Goal: Use online tool/utility: Utilize a website feature to perform a specific function

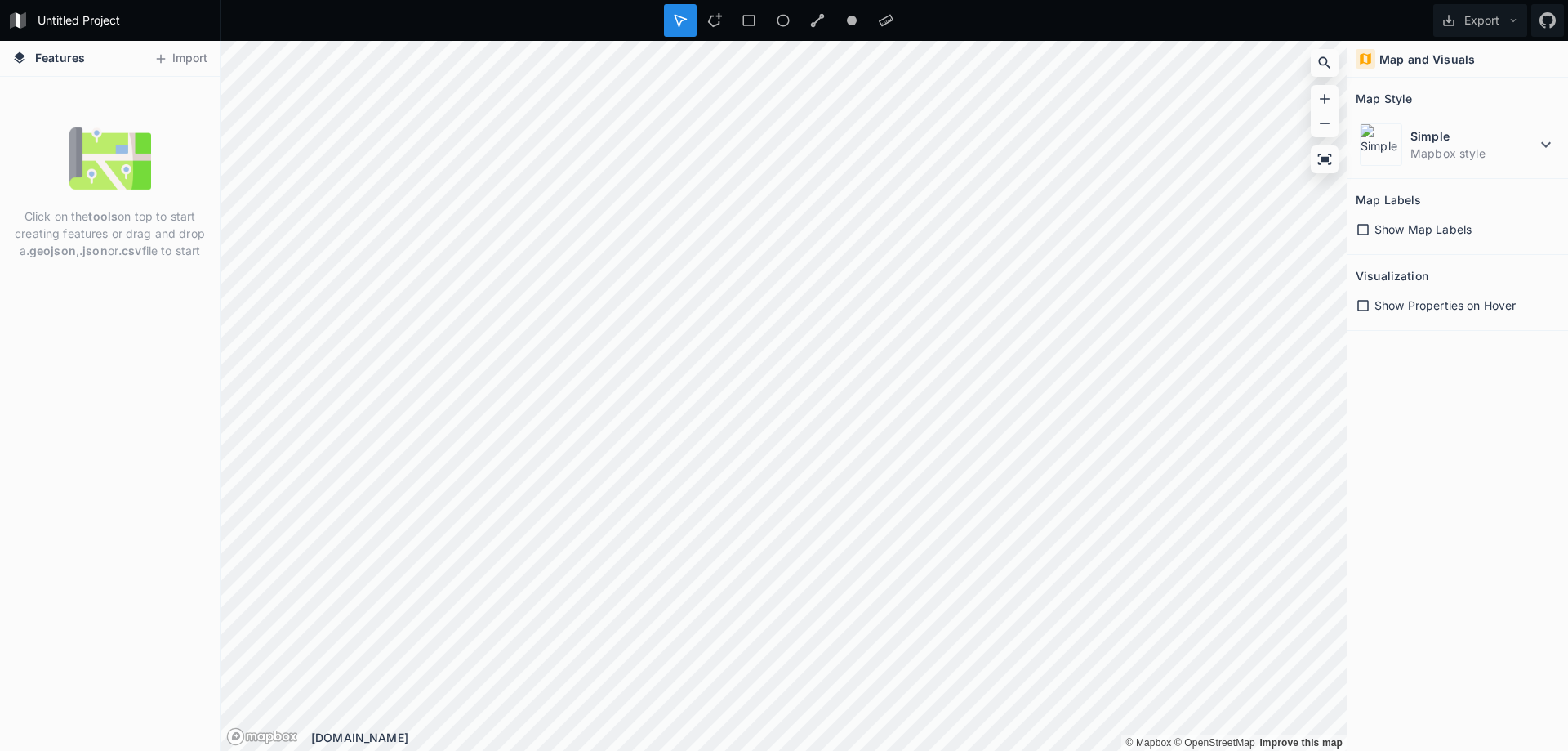
click at [1471, 413] on div "Map and Visuals Map Style Simple Mapbox style Map Labels Show Map Labels Visual…" at bounding box center [1458, 397] width 220 height 711
click at [154, 129] on div "Click on the tools on top to start creating features or drag and drop a .geojso…" at bounding box center [109, 192] width 219 height 150
click at [195, 57] on button "Import" at bounding box center [180, 59] width 71 height 26
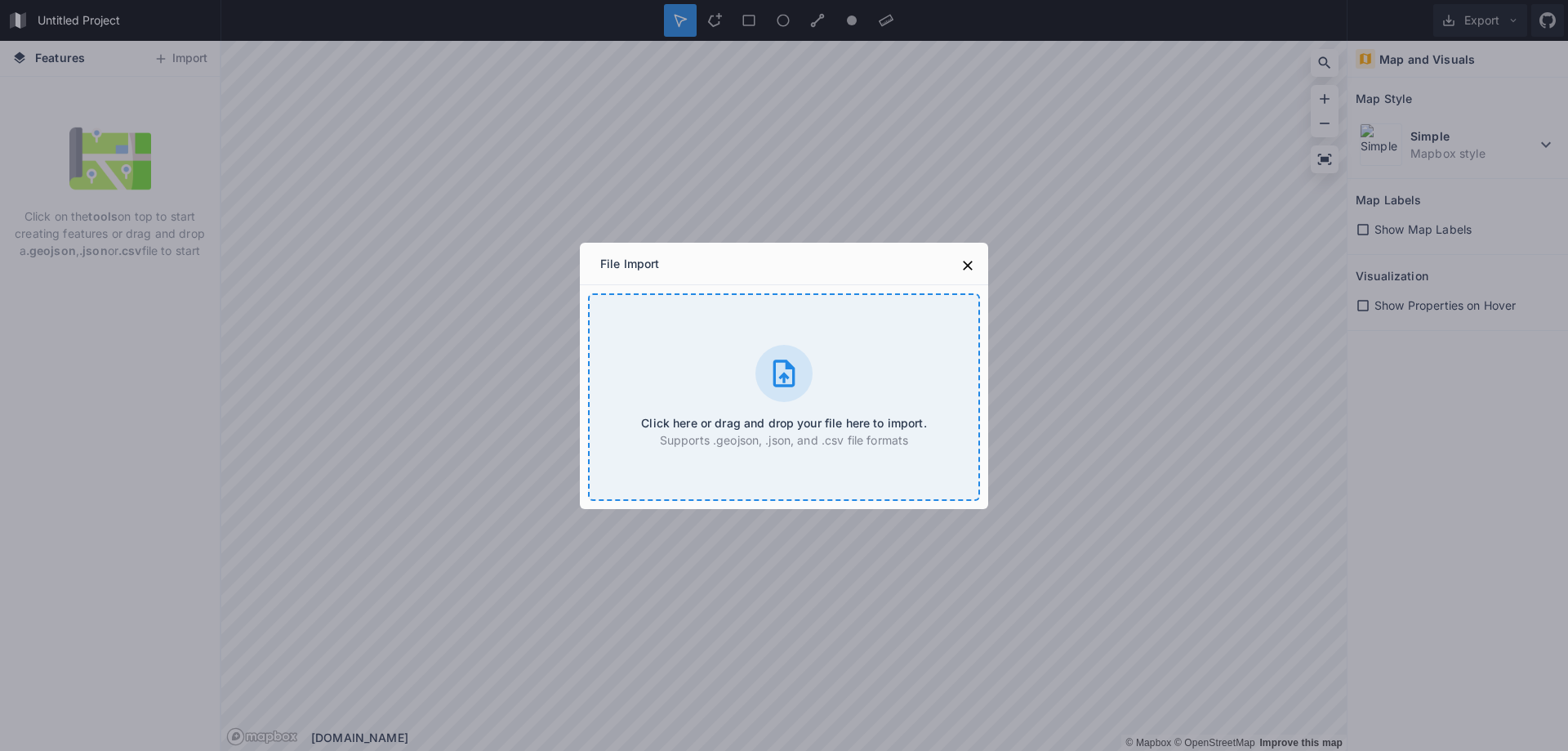
click at [772, 401] on div "Click here or drag and drop your file here to import. Supports .geojson, .json,…" at bounding box center [784, 398] width 392 height 207
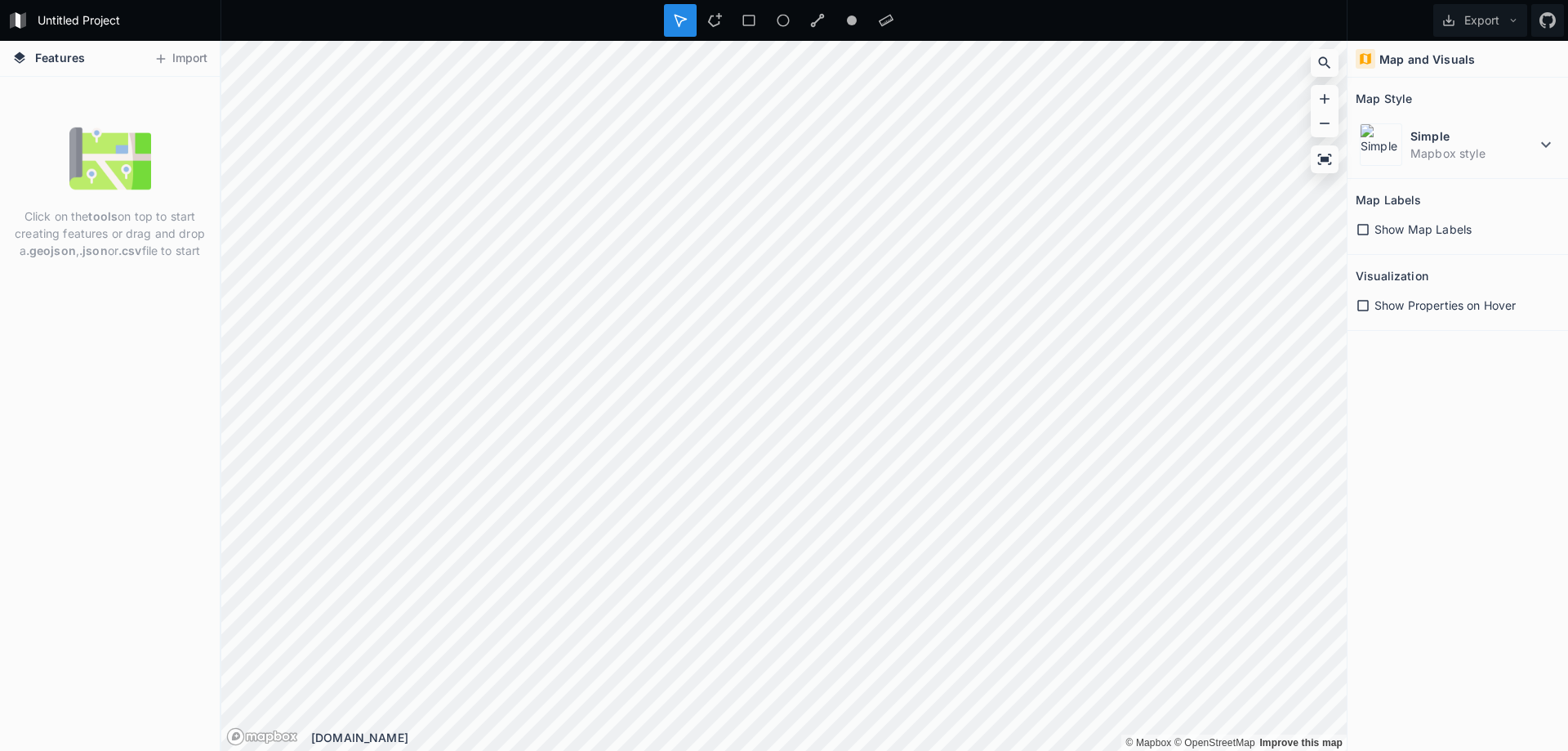
click at [1421, 238] on div "Show Map Labels" at bounding box center [1458, 229] width 205 height 34
click at [1419, 232] on span "Show Map Labels" at bounding box center [1423, 229] width 97 height 17
click at [1426, 309] on span "Show Properties on Hover" at bounding box center [1445, 305] width 141 height 17
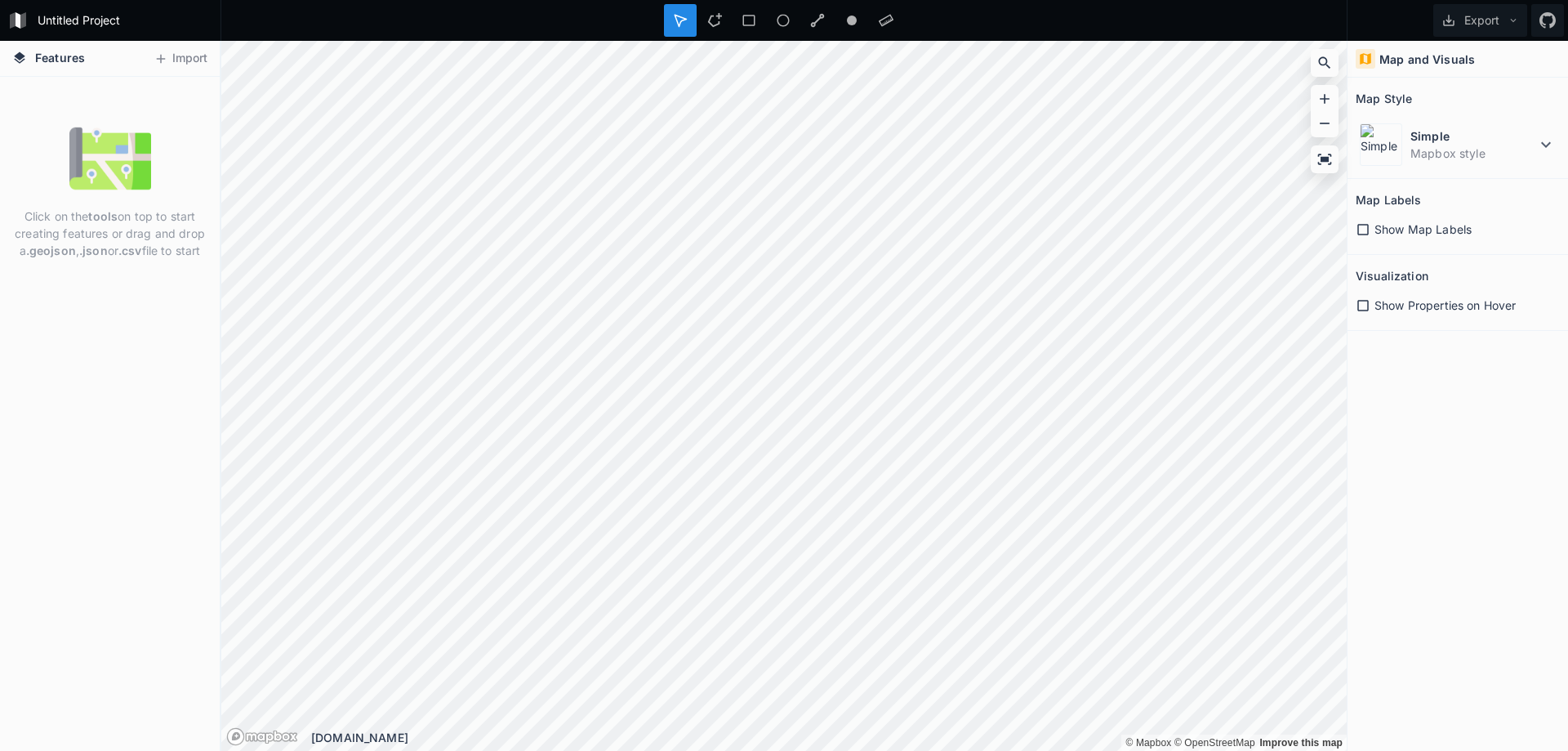
click at [43, 63] on span "Features" at bounding box center [60, 57] width 50 height 17
click at [22, 62] on icon at bounding box center [19, 58] width 15 height 15
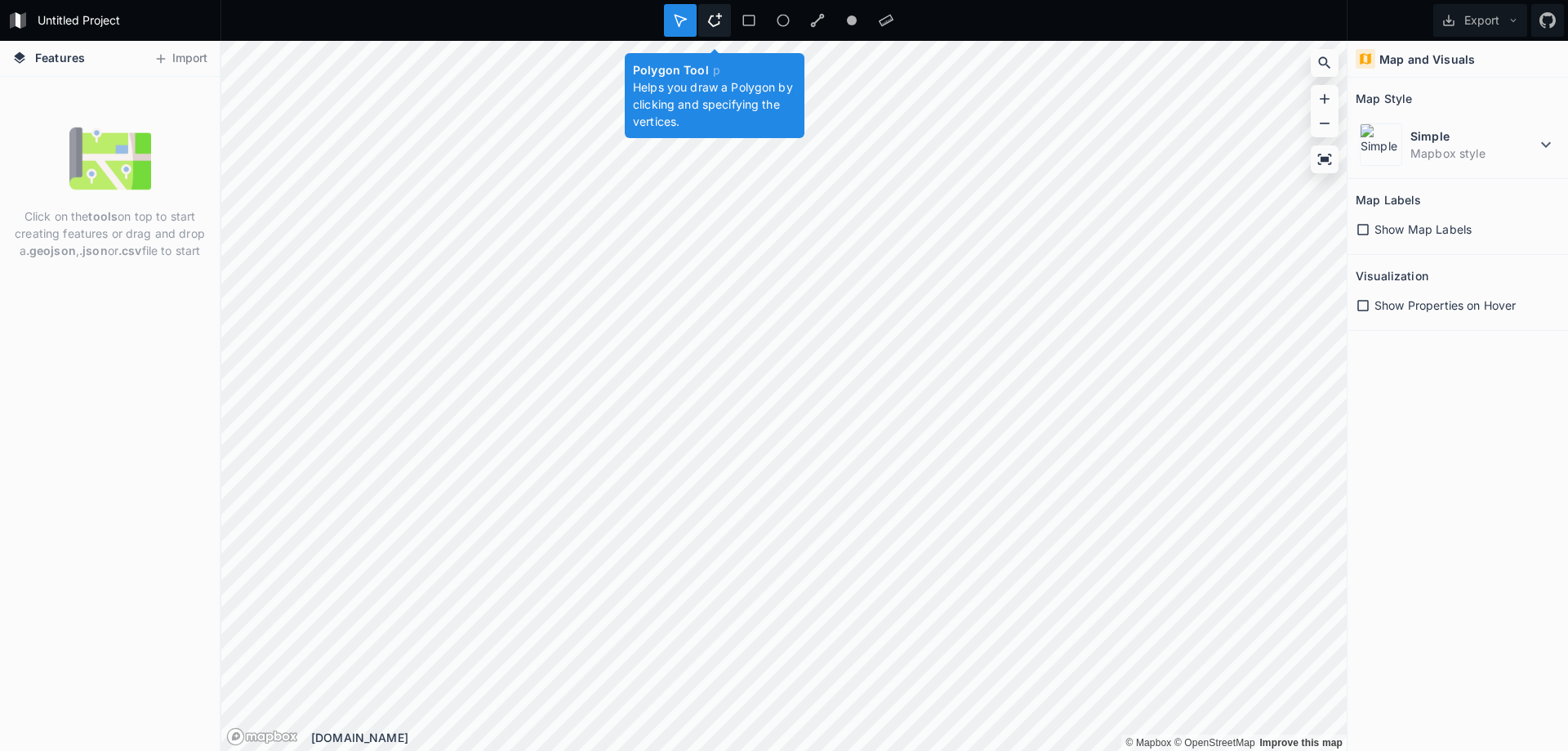
click at [721, 18] on icon at bounding box center [715, 20] width 15 height 15
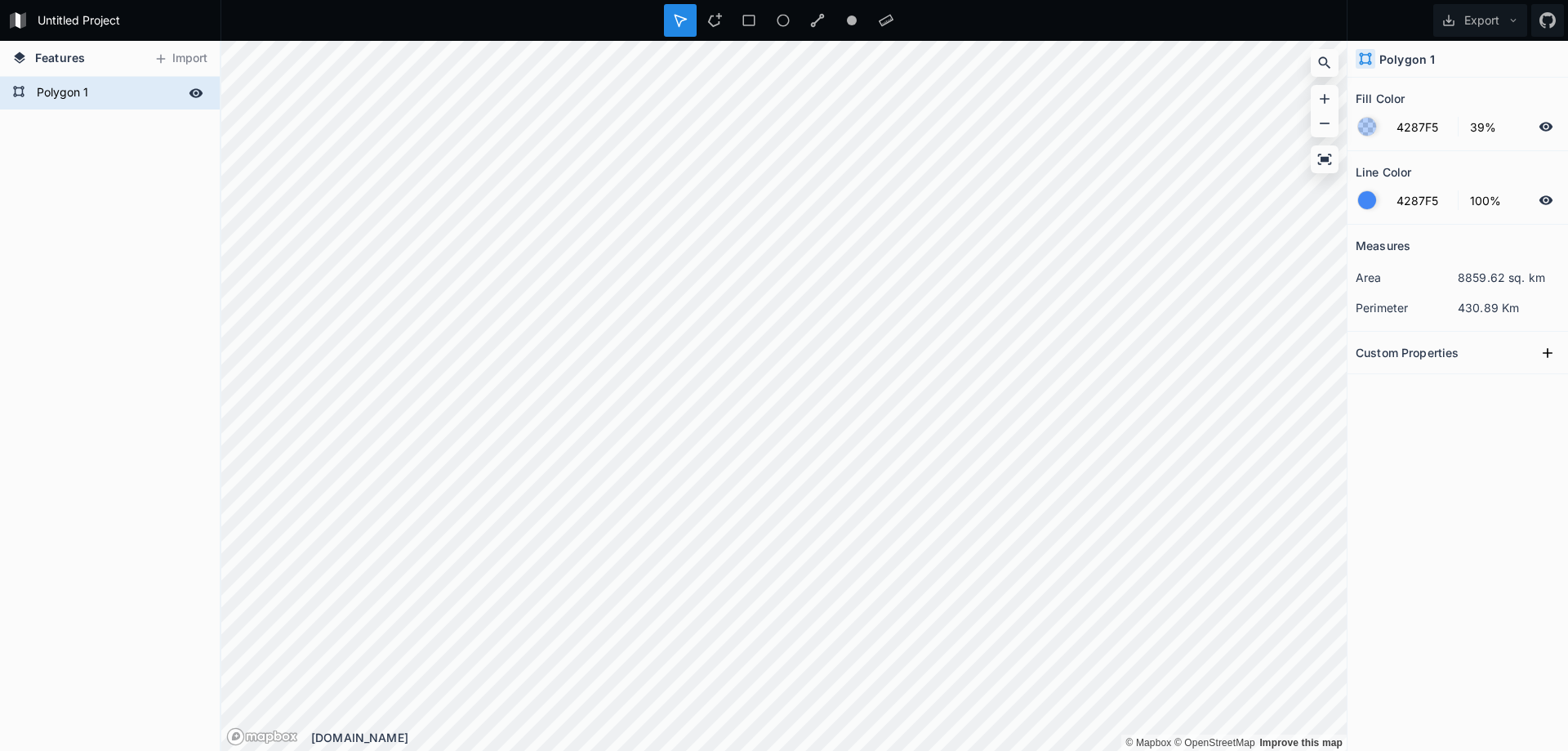
click at [155, 93] on form "Polygon 1" at bounding box center [108, 93] width 152 height 25
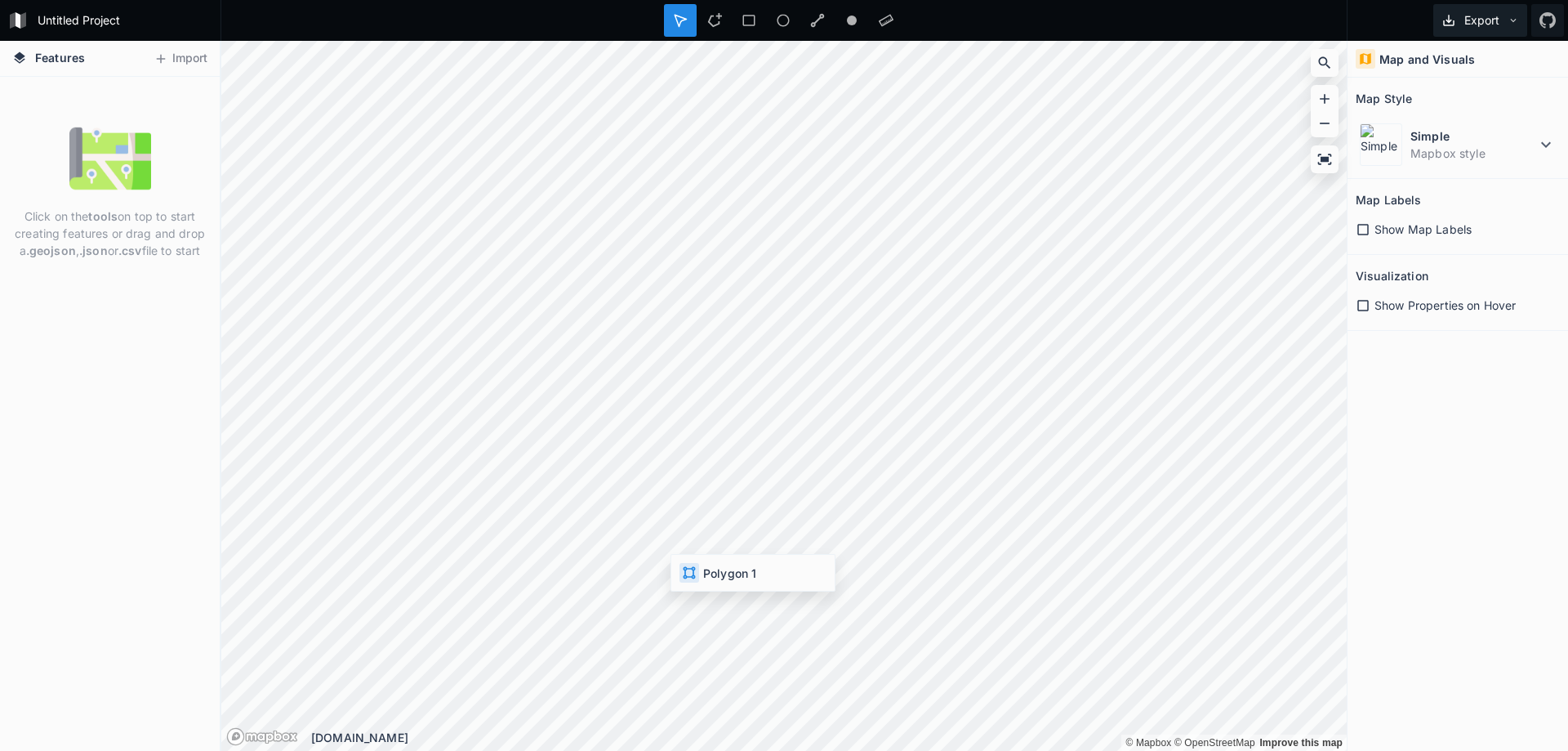
click at [1502, 28] on button "Export" at bounding box center [1480, 20] width 94 height 33
click at [1485, 478] on div "Map and Visuals Map Style Simple Mapbox style Map Labels Show Map Labels Visual…" at bounding box center [1458, 397] width 220 height 711
click at [1471, 151] on dd "Mapbox style" at bounding box center [1473, 153] width 126 height 17
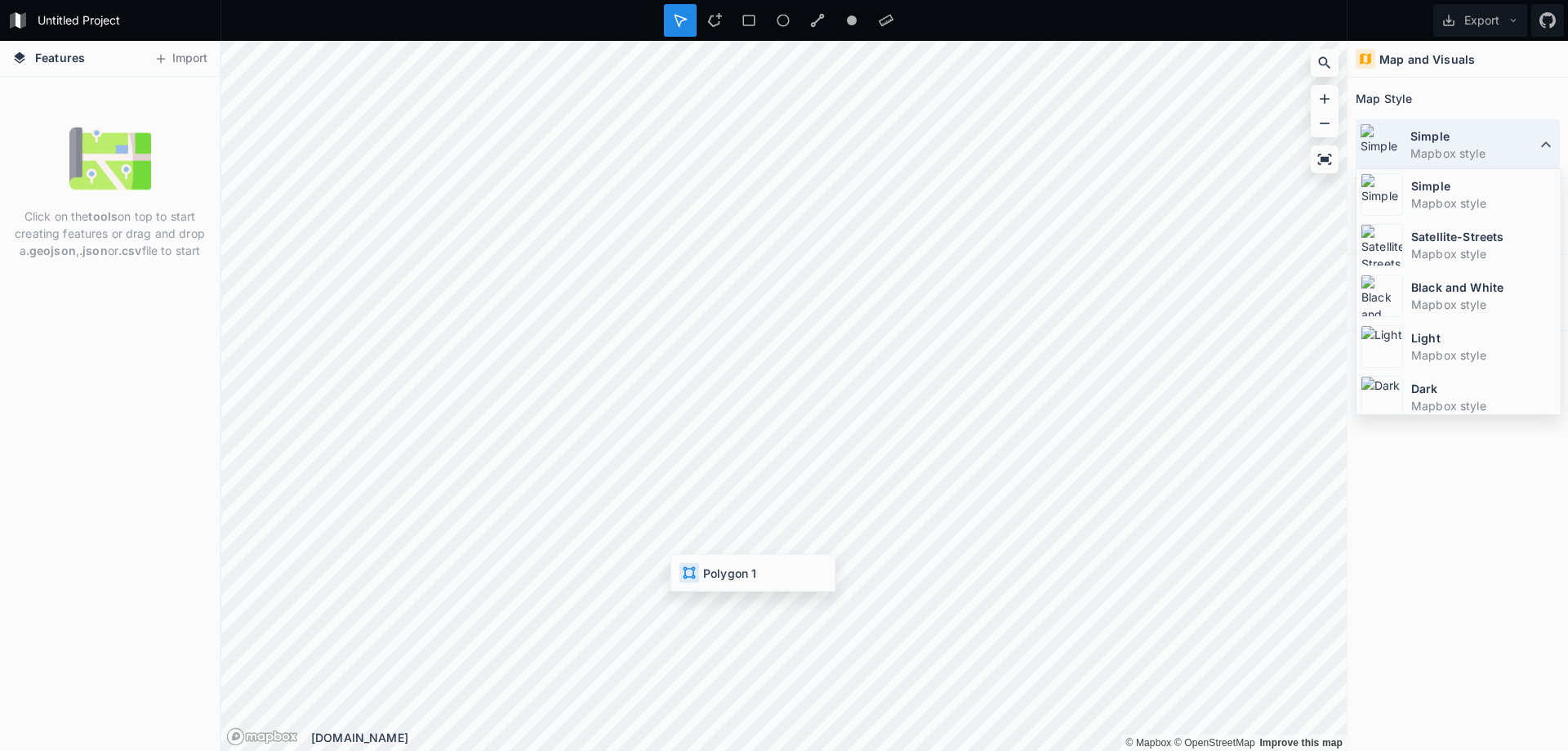
click at [1471, 151] on dd "Mapbox style" at bounding box center [1473, 153] width 126 height 17
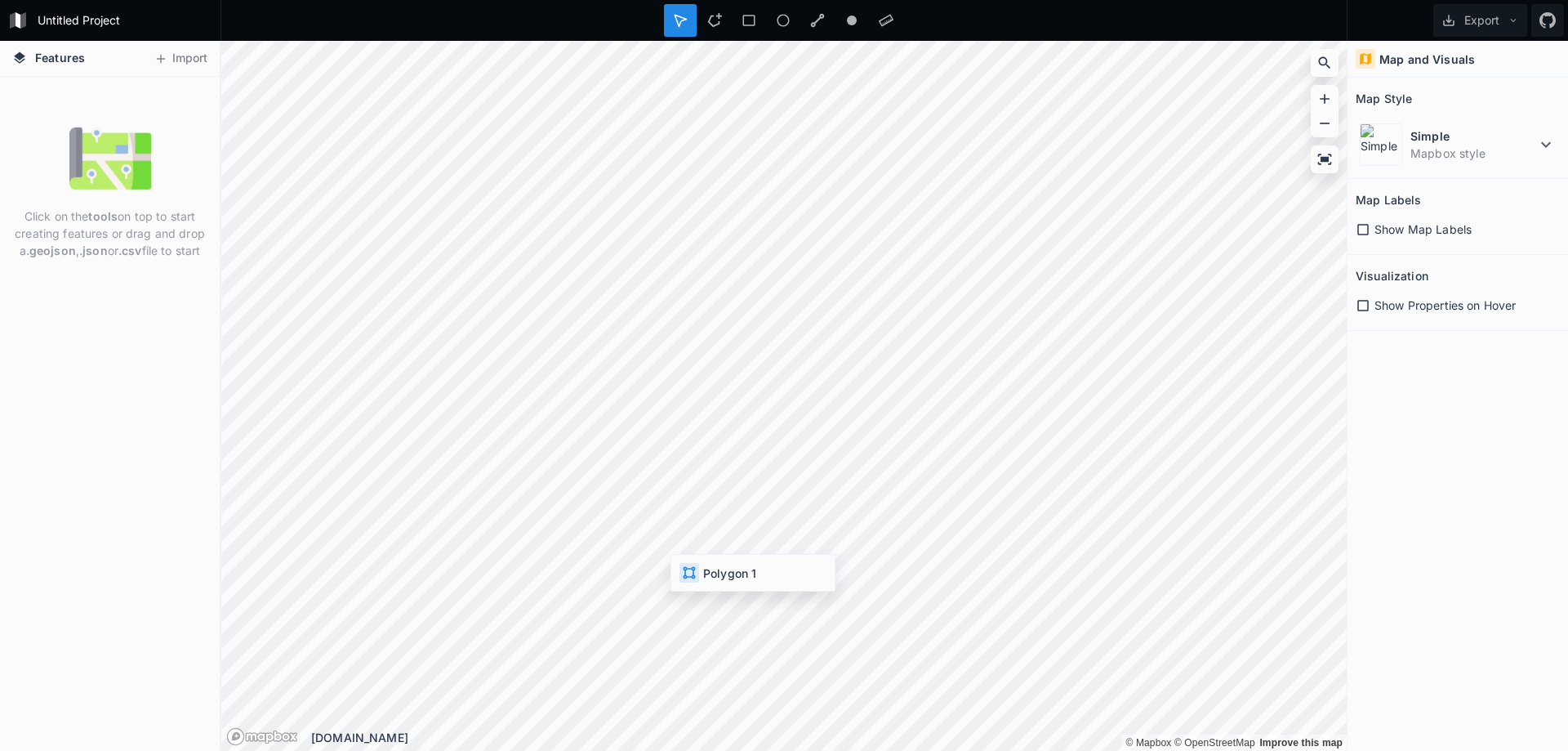
click at [1441, 223] on span "Show Map Labels" at bounding box center [1423, 229] width 97 height 17
click at [1442, 236] on span "Show Map Labels" at bounding box center [1423, 229] width 97 height 17
click at [1437, 230] on span "Show Map Labels" at bounding box center [1423, 229] width 97 height 17
click at [1328, 729] on span "Toggle attribution" at bounding box center [1329, 734] width 10 height 18
click at [1328, 734] on span "Toggle attribution" at bounding box center [1329, 734] width 10 height 18
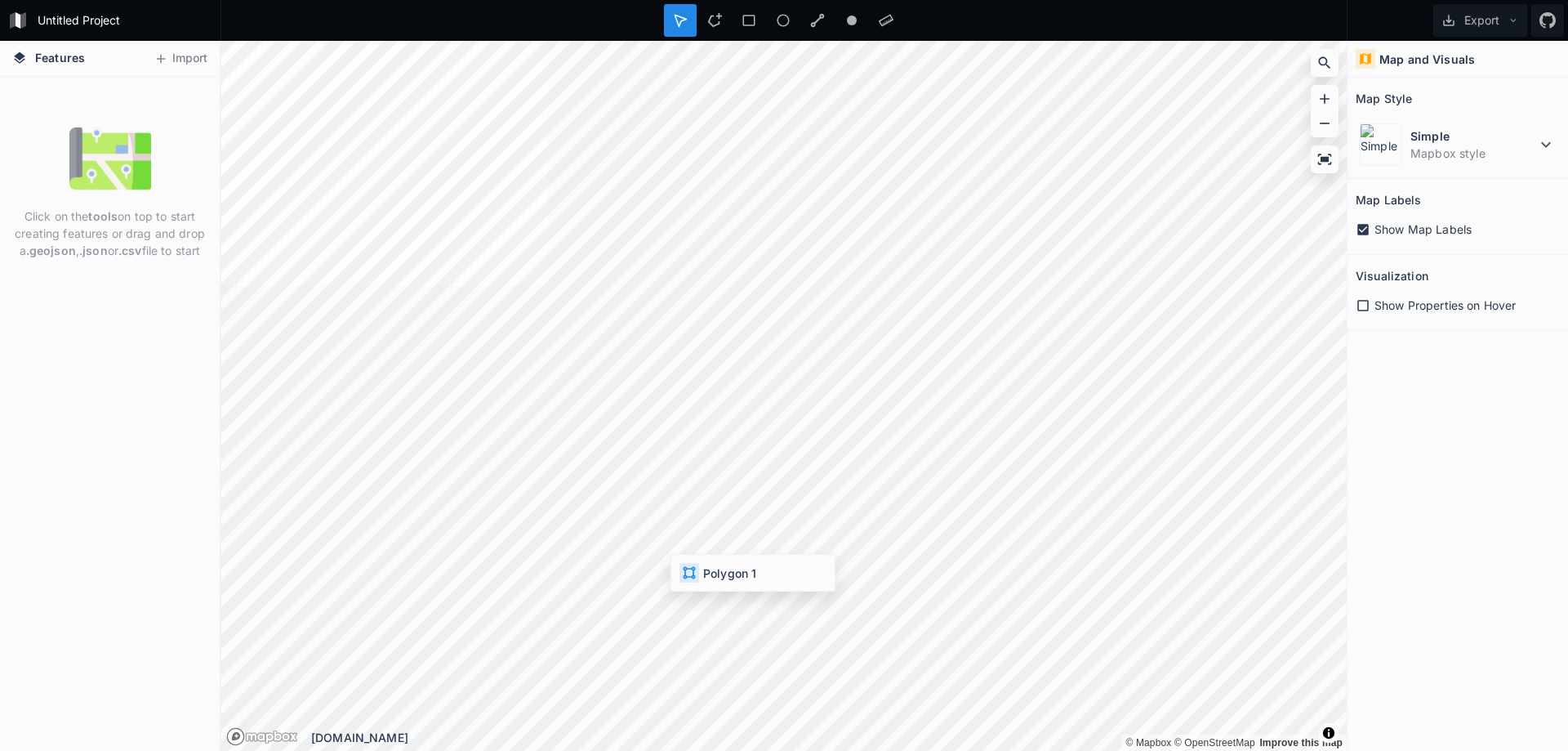
click at [1360, 229] on icon at bounding box center [1363, 230] width 15 height 15
click at [1408, 54] on h4 "Map and Visuals" at bounding box center [1428, 59] width 95 height 17
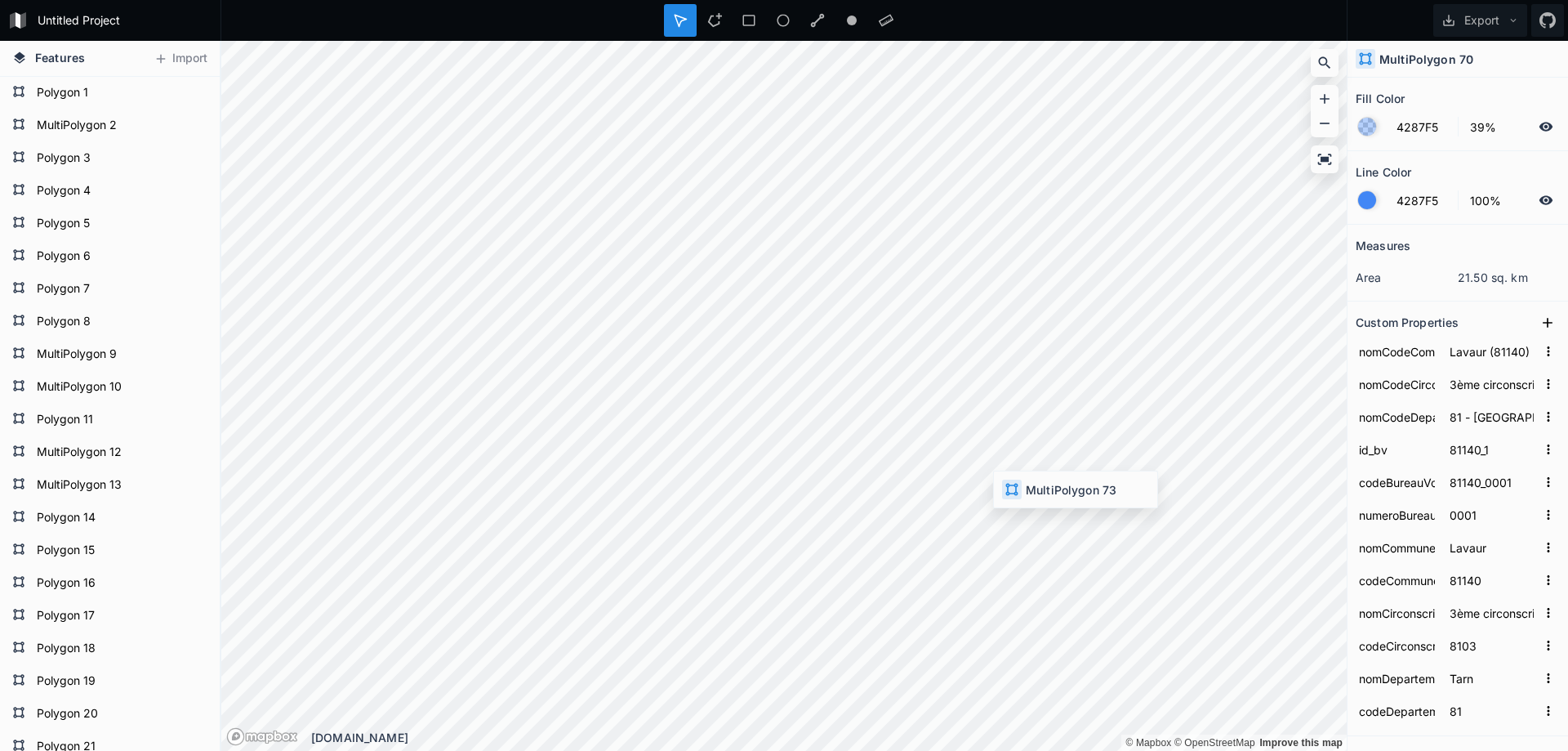
type input "81140_4"
type input "81140_0004"
type input "0004"
type input "81140_1"
type input "81140_0001"
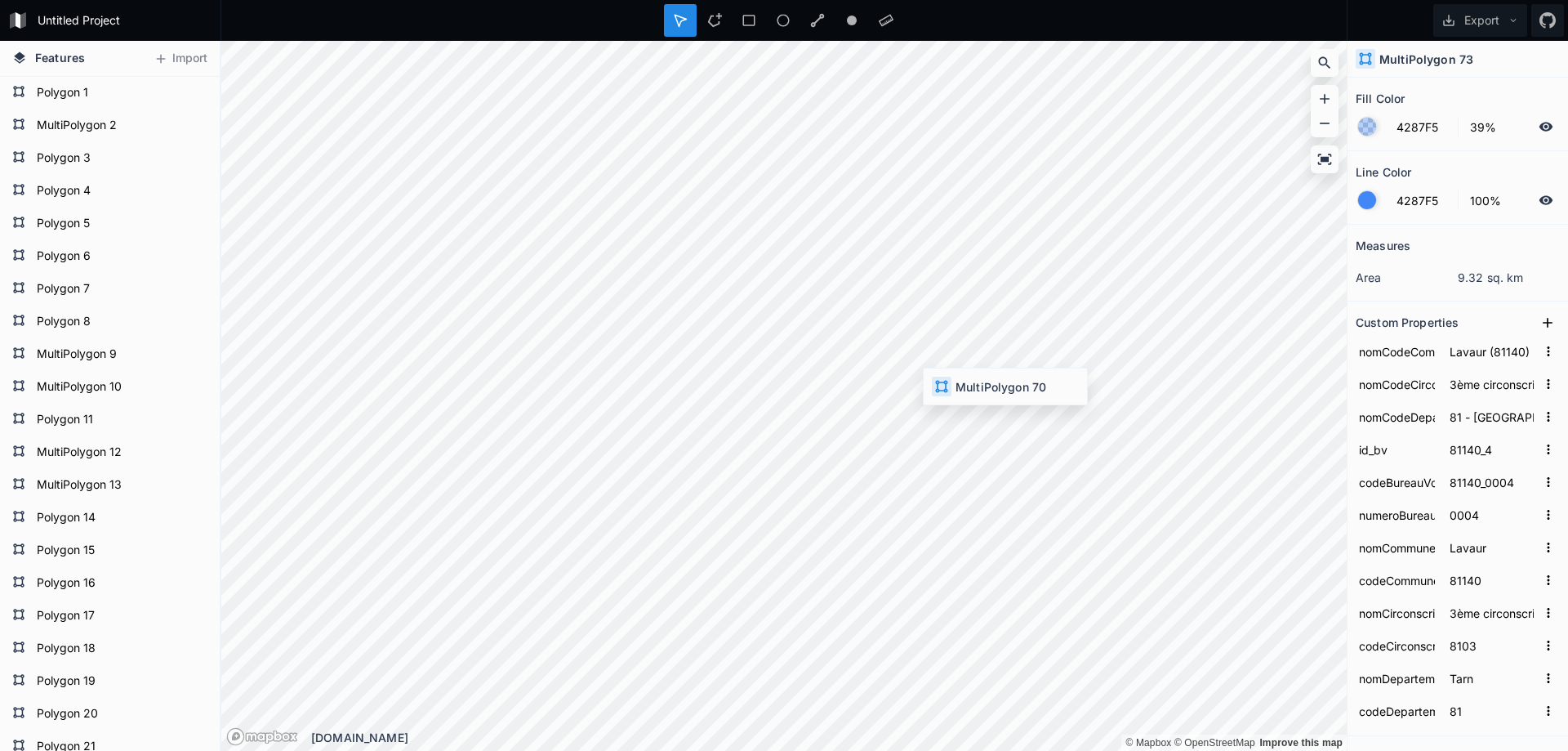
type input "0001"
click at [1371, 208] on div at bounding box center [1368, 200] width 18 height 18
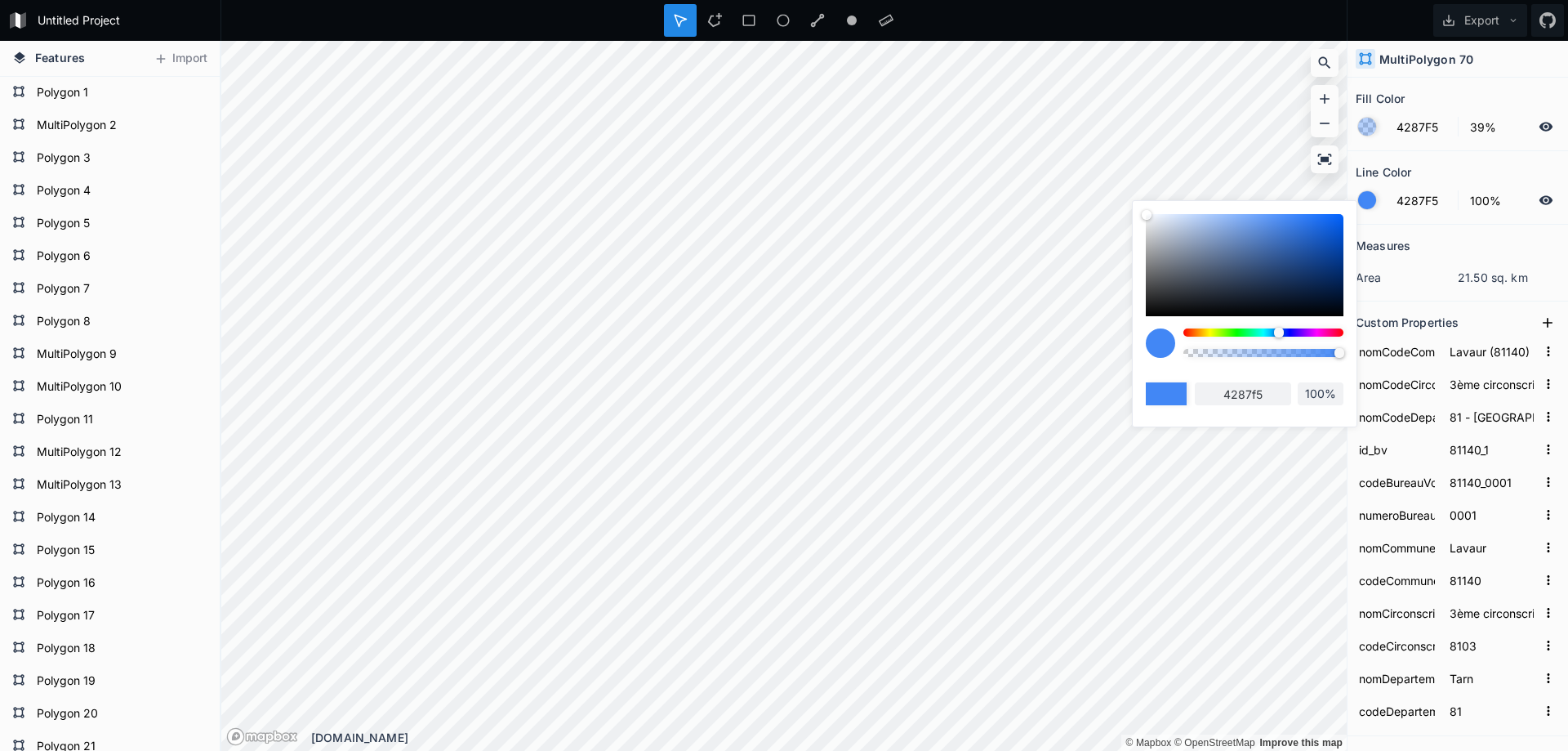
drag, startPoint x: 1282, startPoint y: 334, endPoint x: 1293, endPoint y: 335, distance: 11.0
click at [1284, 335] on div at bounding box center [1279, 332] width 10 height 10
type input "6042F5"
type input "6042f5"
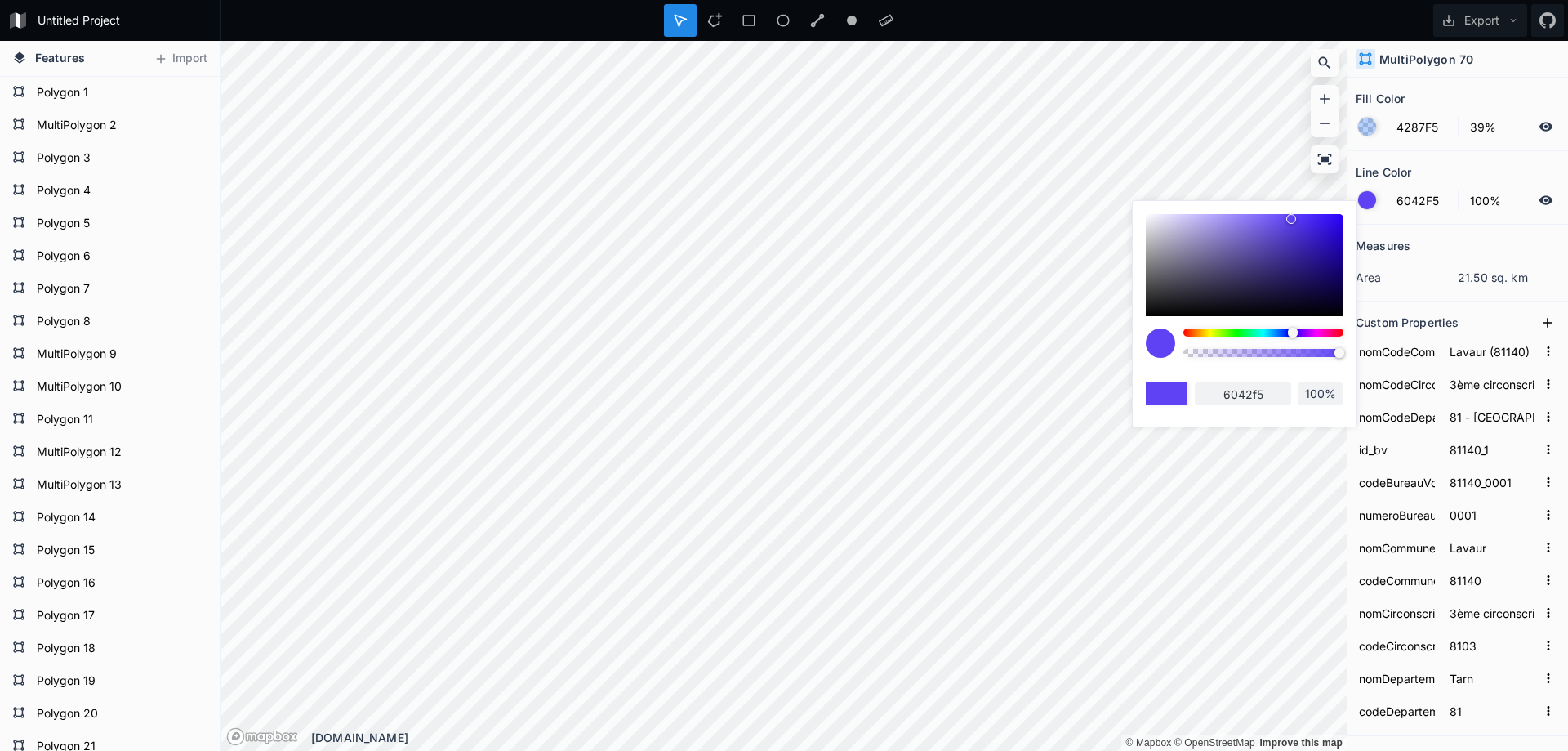
drag, startPoint x: 1292, startPoint y: 335, endPoint x: 1310, endPoint y: 334, distance: 18.0
click at [1298, 334] on div at bounding box center [1293, 332] width 10 height 10
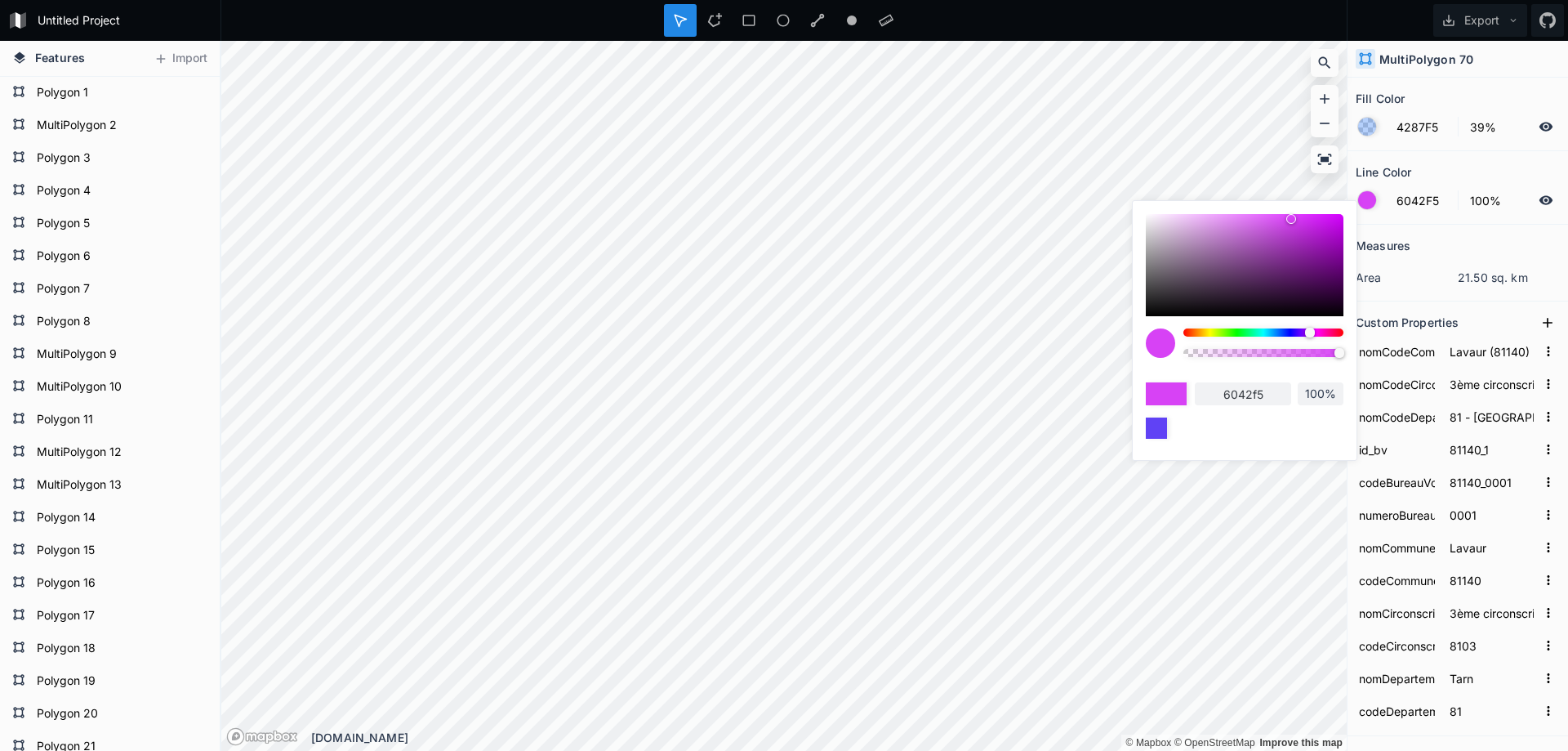
type input "D742F5"
type input "d742f5"
type input "4287F5"
type input "81140_6"
type input "81140_0006"
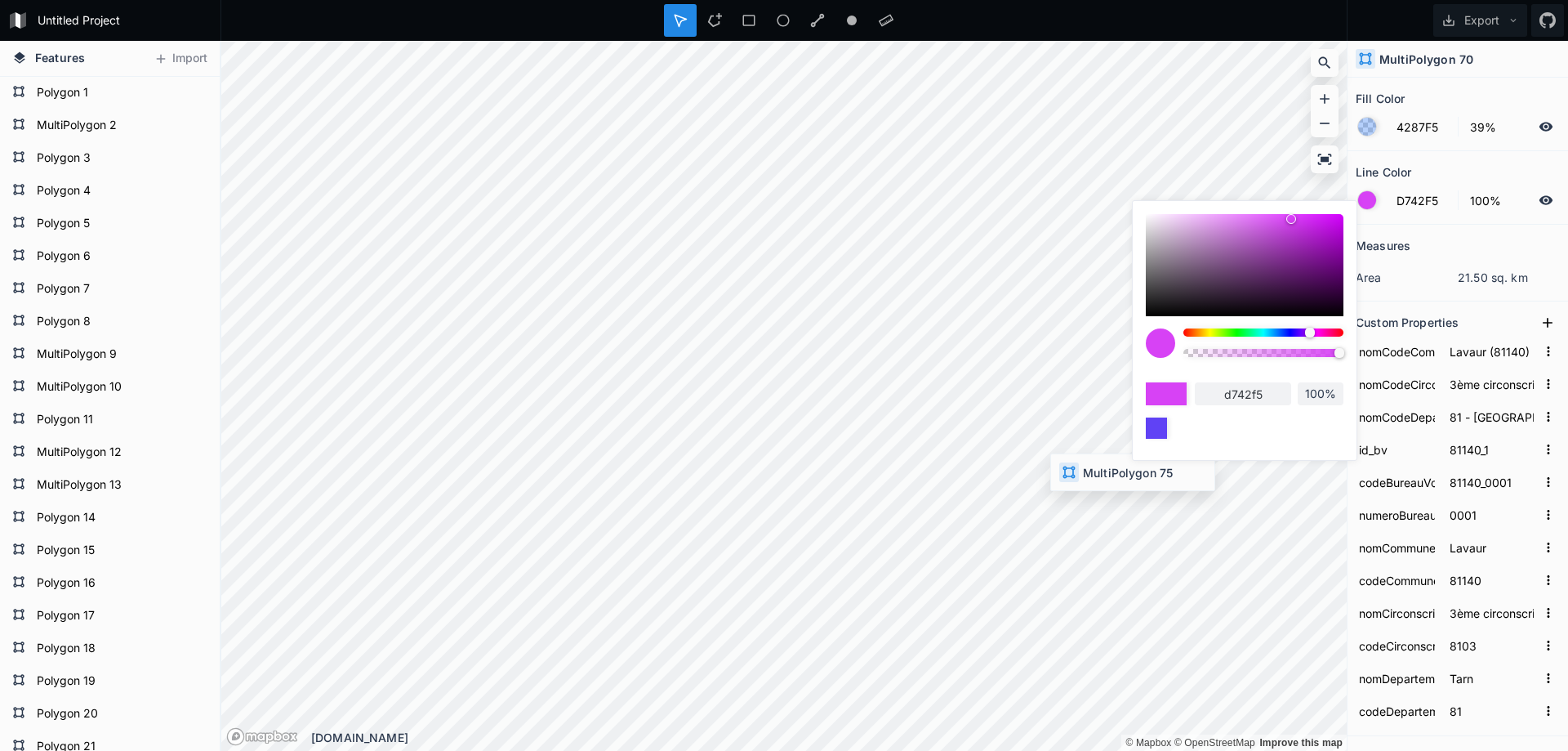
type input "0006"
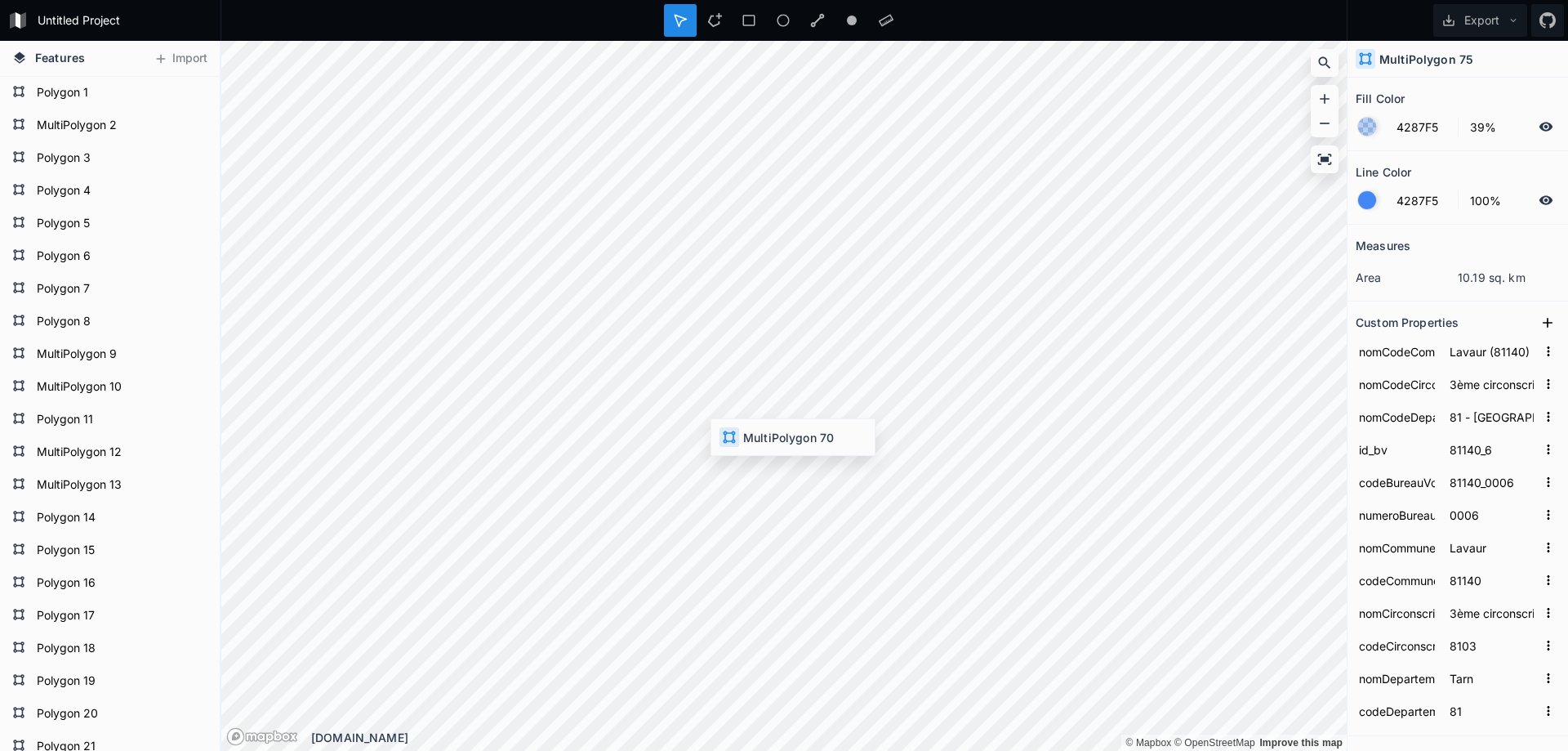
type input "D742F5"
type input "81140_1"
type input "81140_0001"
type input "0001"
click at [1364, 131] on div at bounding box center [1368, 127] width 18 height 18
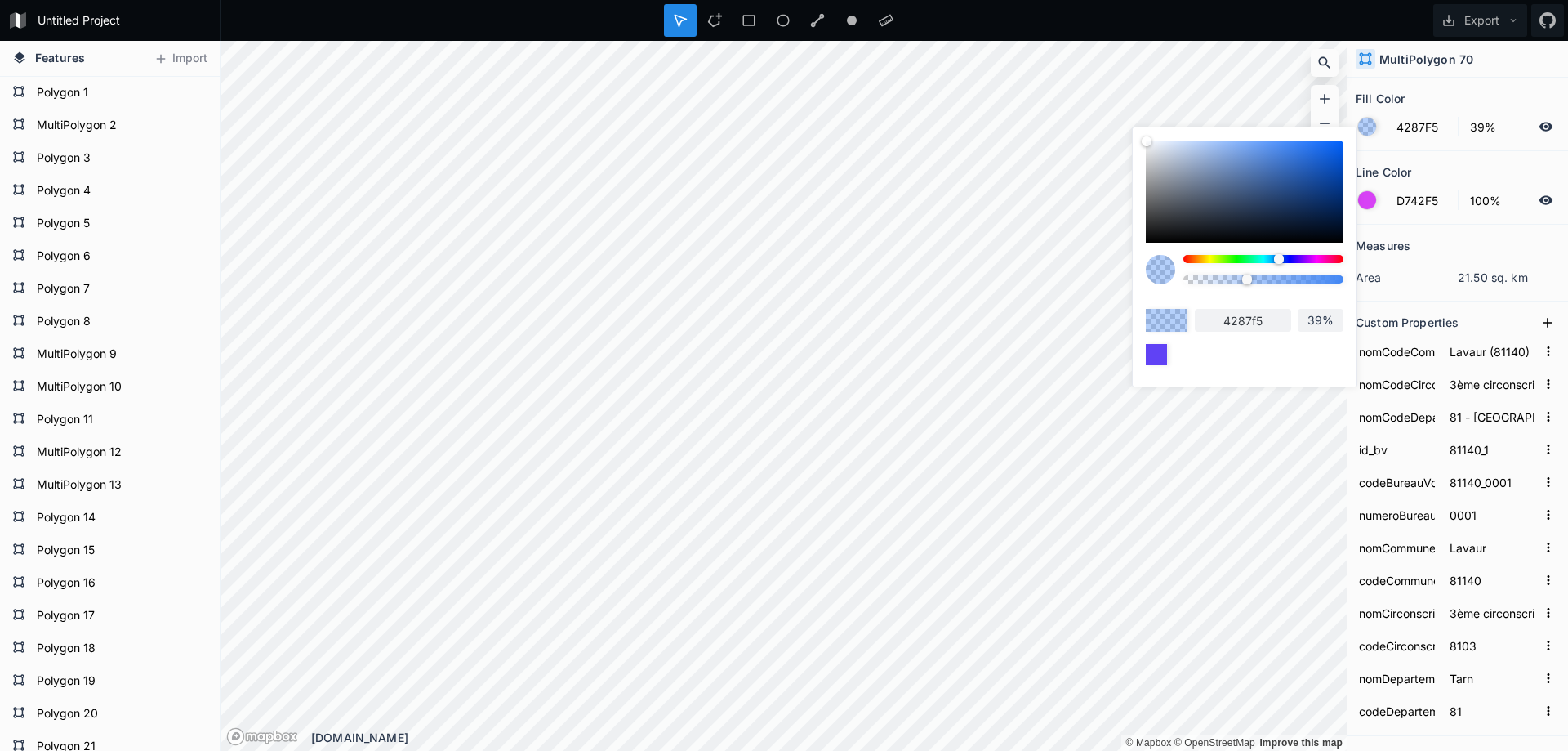
type input "F542C8"
type input "f542c8"
drag, startPoint x: 1282, startPoint y: 263, endPoint x: 1317, endPoint y: 262, distance: 35.0
click at [1284, 262] on div at bounding box center [1279, 259] width 10 height 10
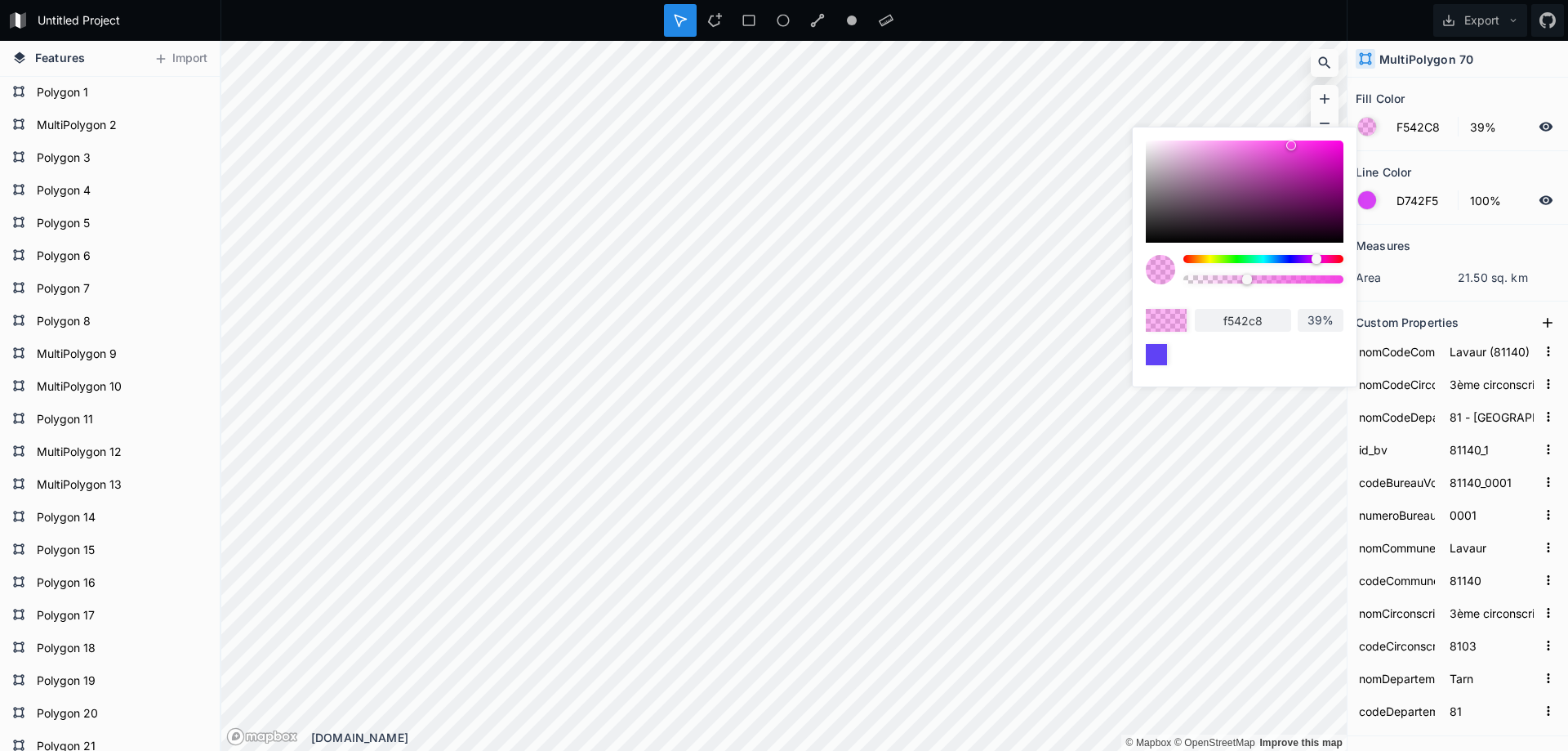
type input "F542E3"
type input "f542e3"
type input "4287F5"
type input "81140_9"
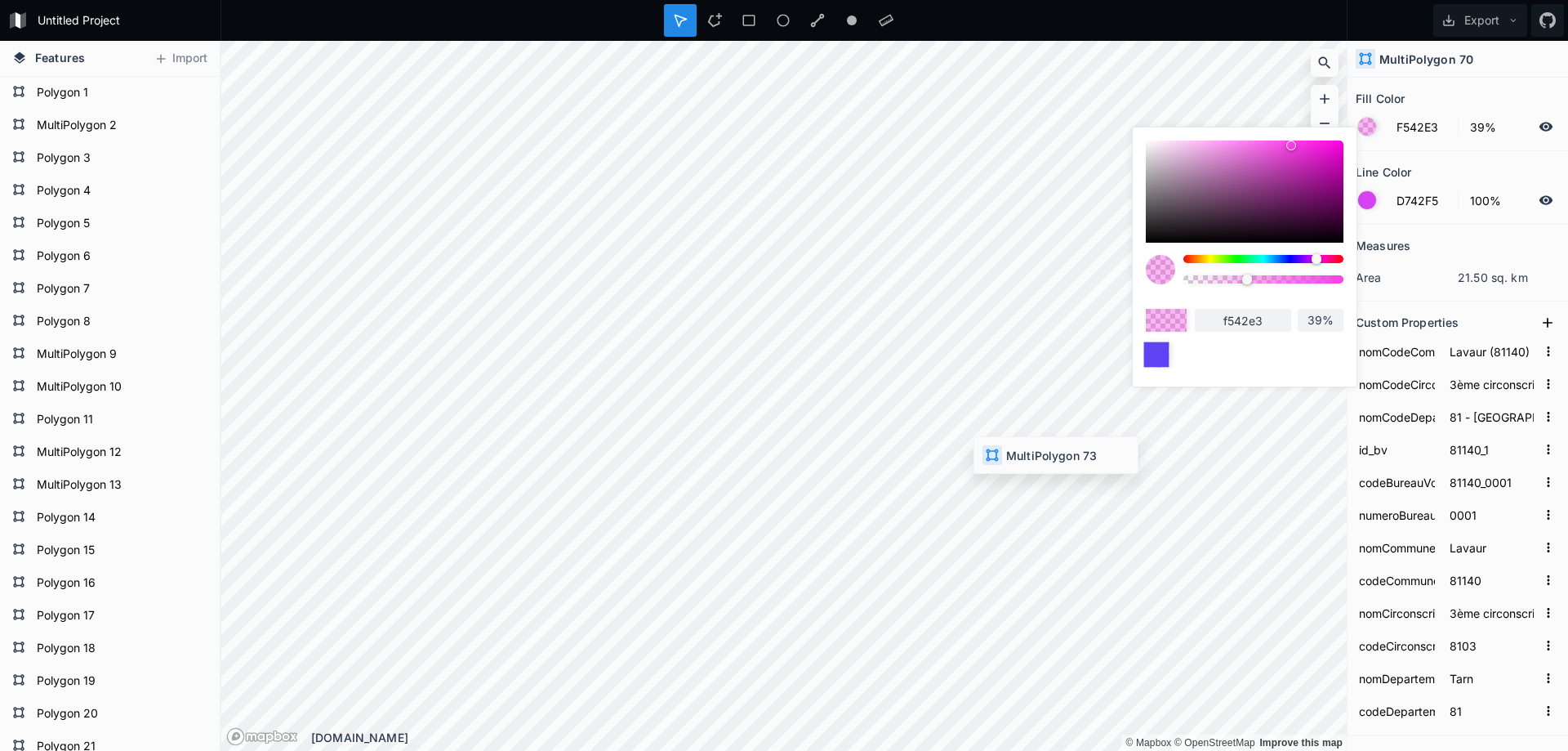
type input "81140_0009"
type input "0009"
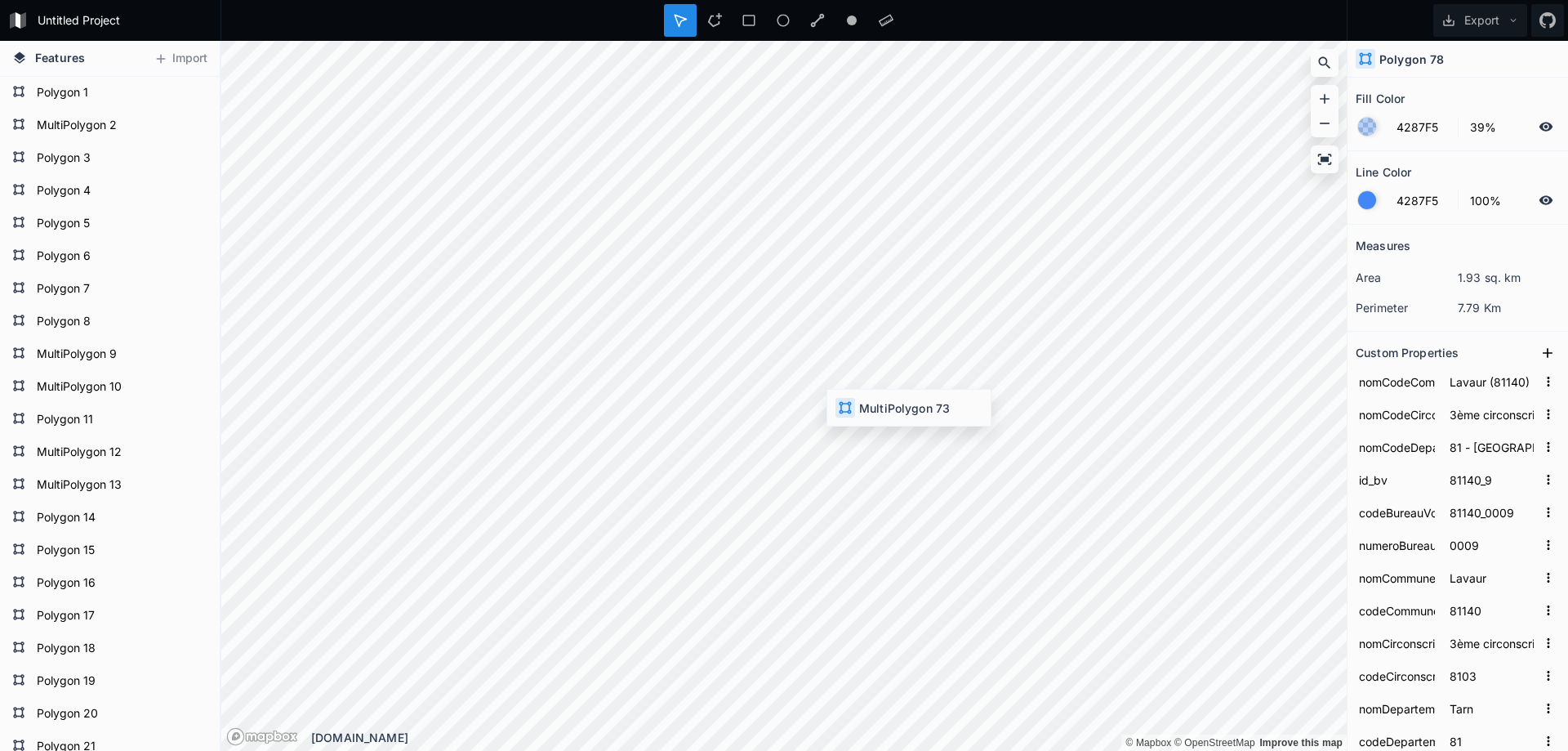
type input "81140_4"
type input "81140_0004"
type input "0004"
